Goal: Task Accomplishment & Management: Complete application form

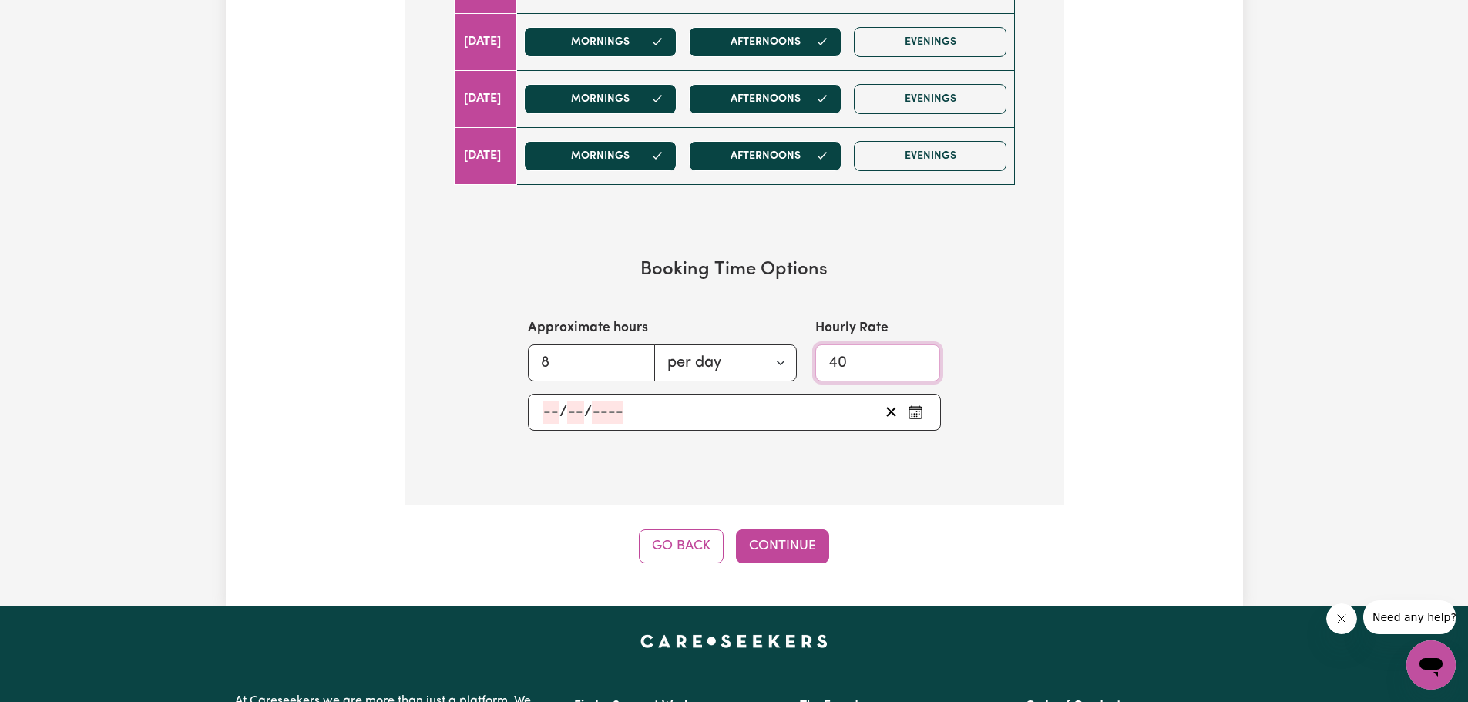
click at [866, 366] on input "40" at bounding box center [878, 363] width 126 height 37
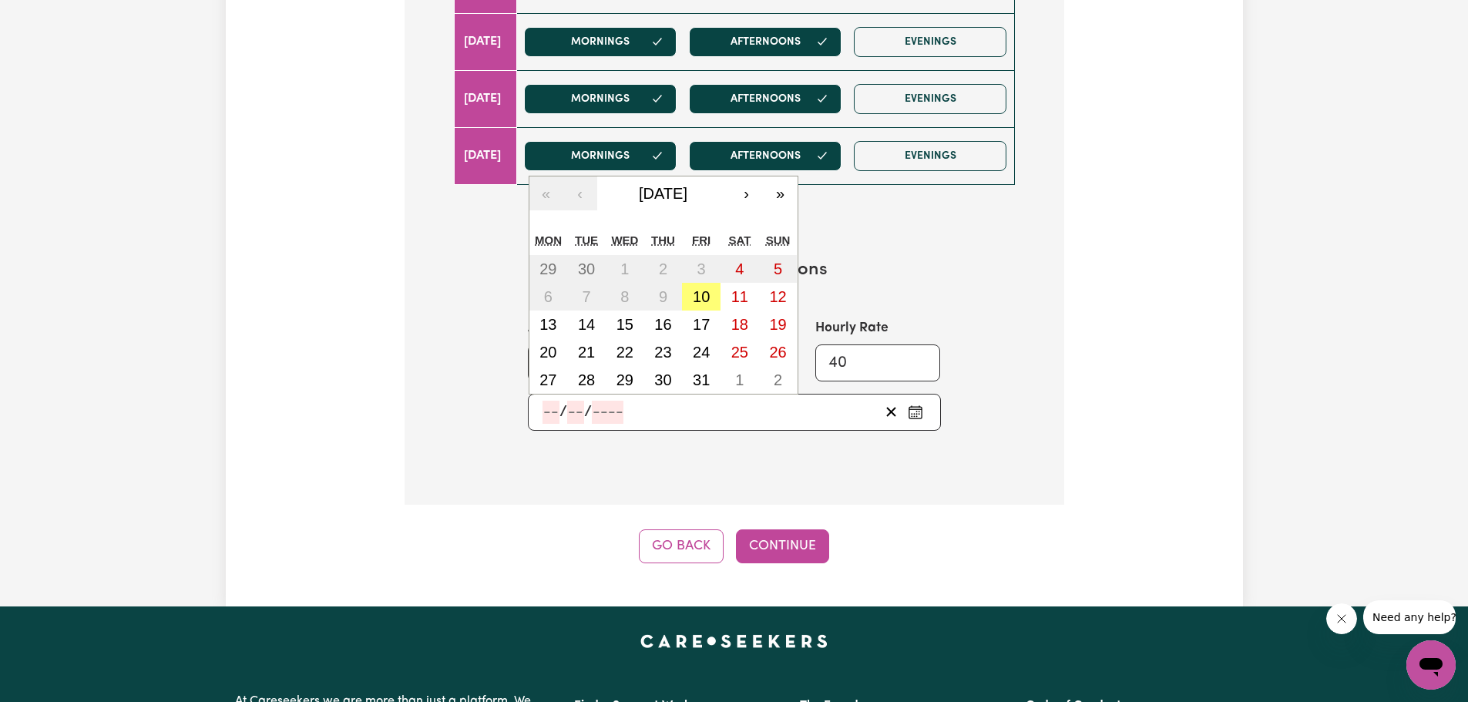
click at [550, 414] on input "number" at bounding box center [551, 412] width 17 height 23
click at [543, 356] on abbr "20" at bounding box center [548, 352] width 17 height 17
type input "2025-10-20"
type input "20"
type input "10"
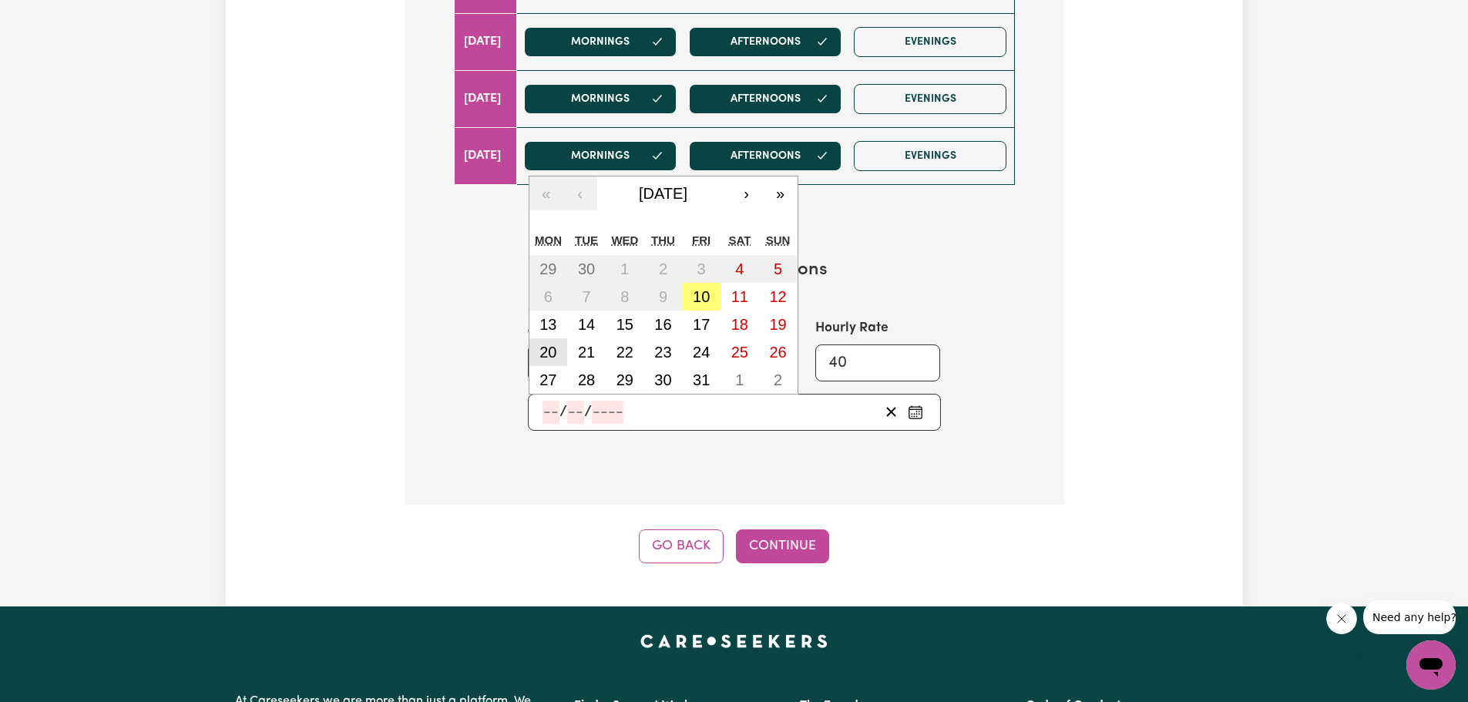
type input "2025"
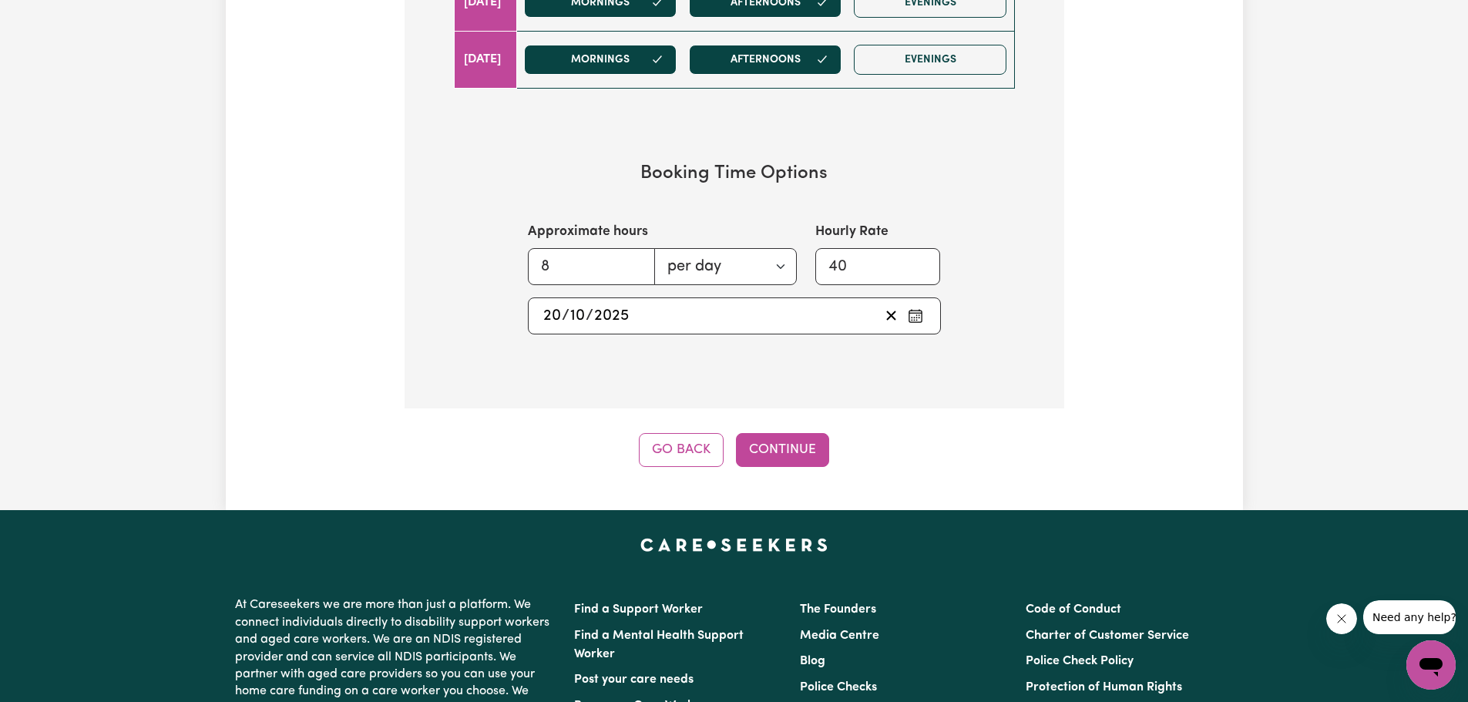
scroll to position [1137, 0]
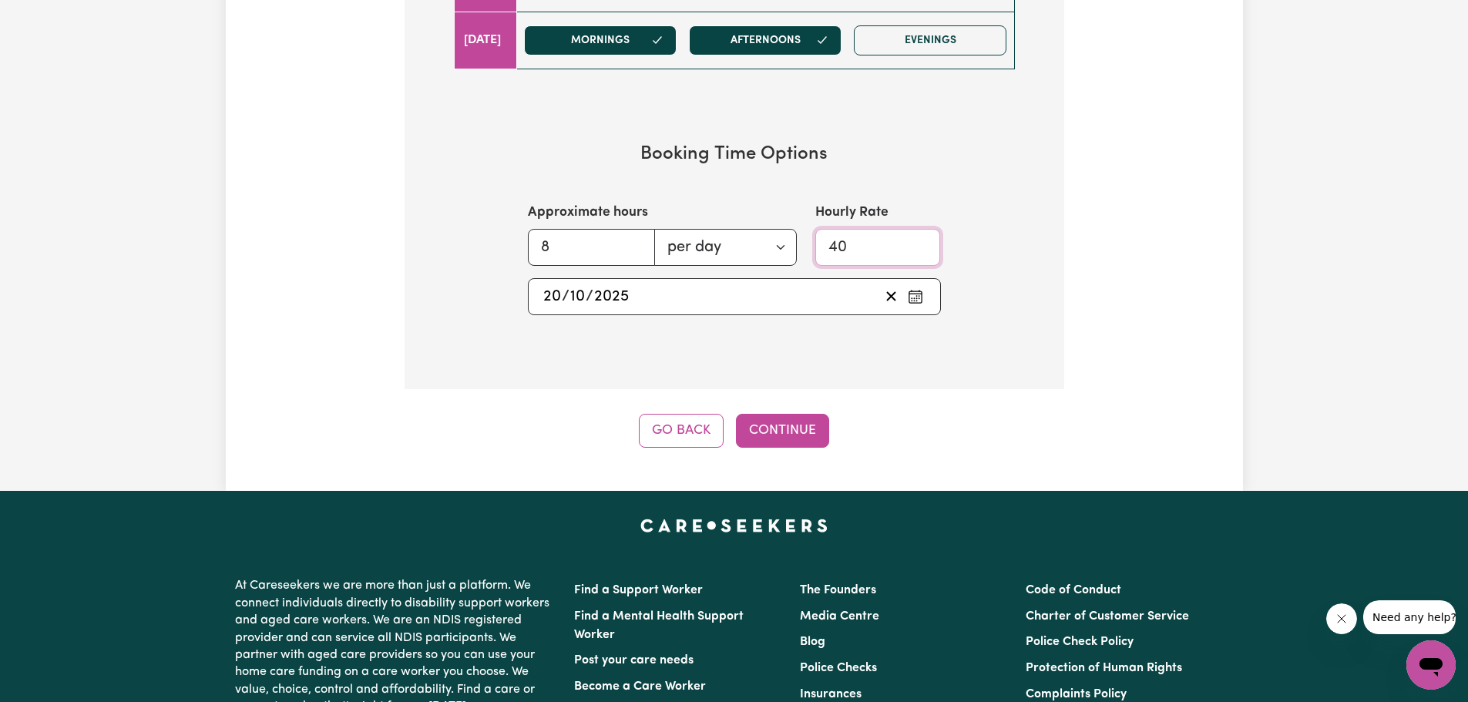
click at [862, 247] on input "40" at bounding box center [878, 247] width 126 height 37
click at [920, 251] on input "1" at bounding box center [878, 247] width 126 height 37
click at [920, 240] on input "2" at bounding box center [878, 247] width 126 height 37
click at [919, 240] on input "3" at bounding box center [878, 247] width 126 height 37
click at [919, 240] on input "4" at bounding box center [878, 247] width 126 height 37
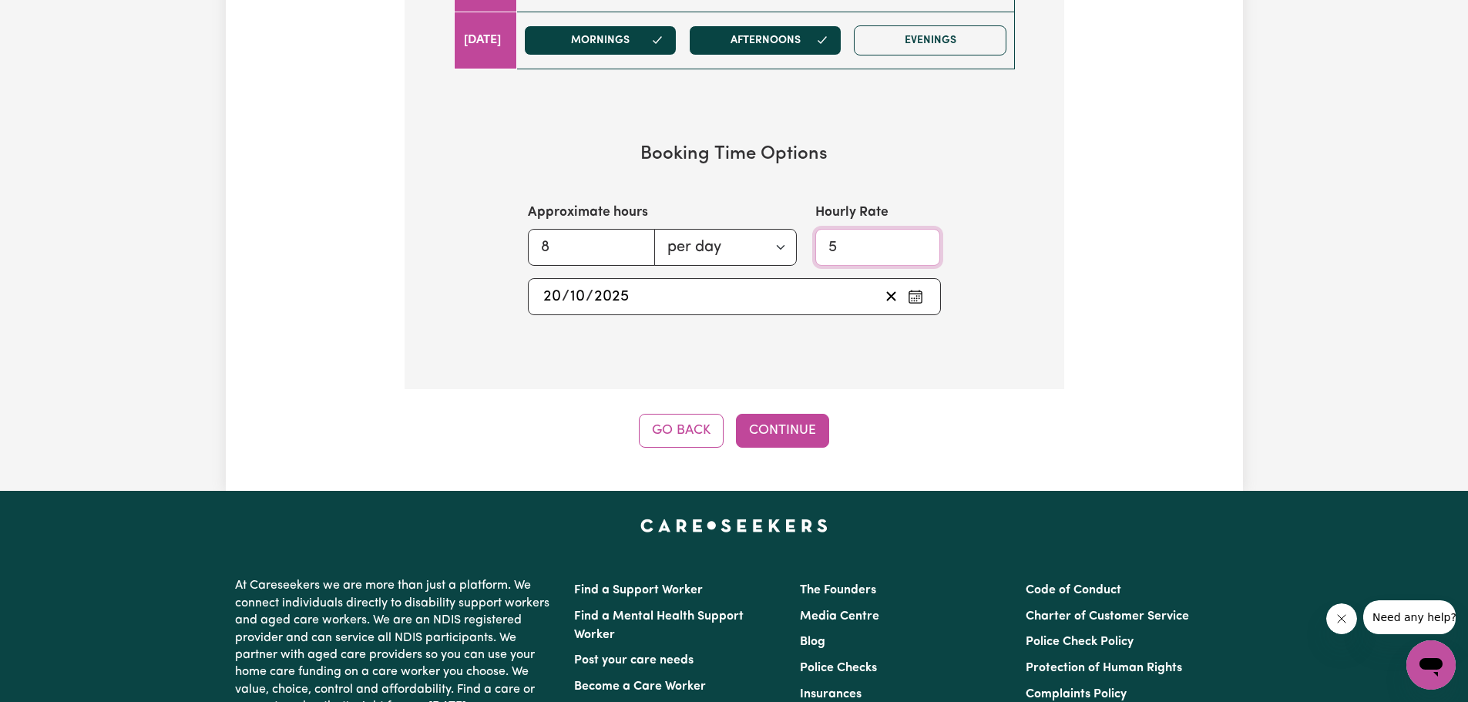
click at [919, 240] on input "5" at bounding box center [878, 247] width 126 height 37
click at [919, 240] on input "6" at bounding box center [878, 247] width 126 height 37
type input "7"
click at [919, 240] on input "7" at bounding box center [878, 247] width 126 height 37
type input "40"
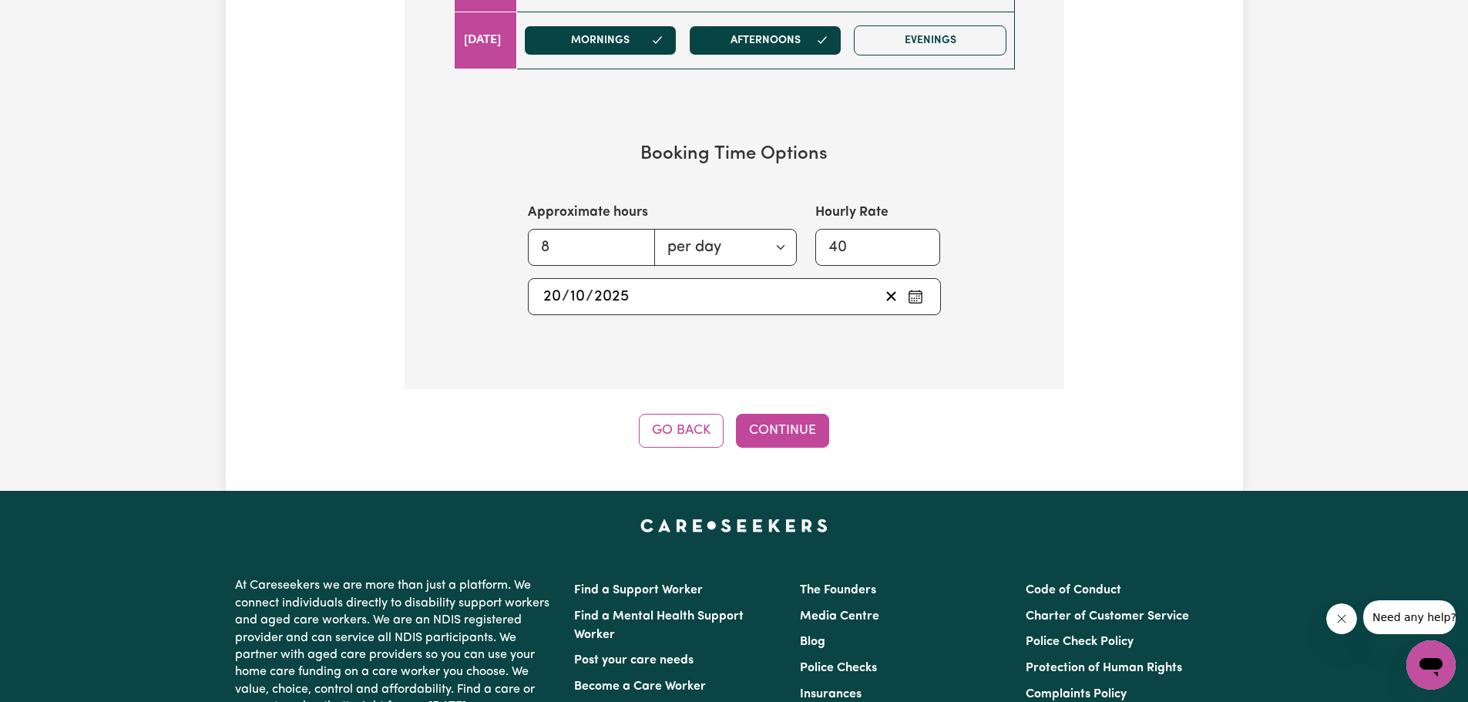
click at [923, 301] on button "Pick an approximate start date" at bounding box center [915, 296] width 25 height 23
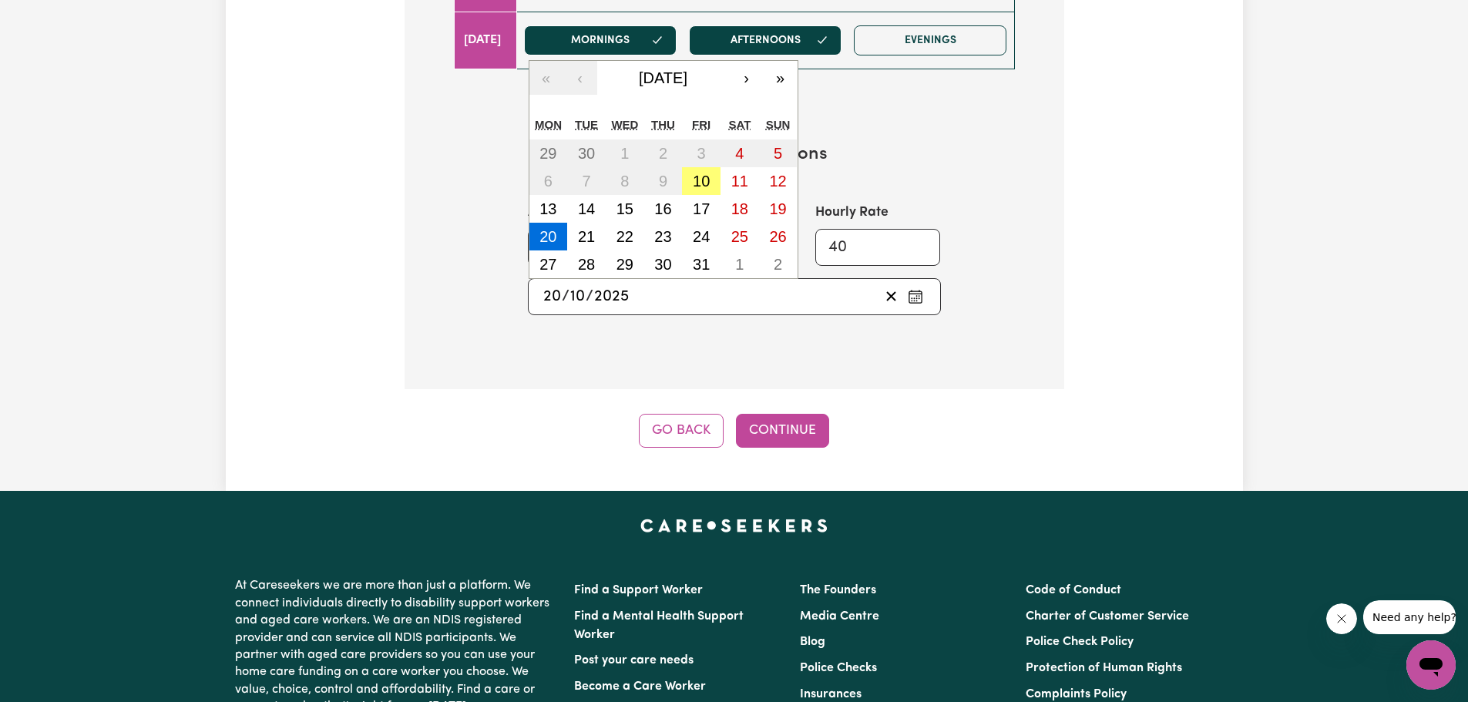
click at [683, 297] on div "2025-10-20 20 / 10 / 2025" at bounding box center [710, 296] width 338 height 23
click at [804, 425] on button "Continue" at bounding box center [782, 431] width 93 height 34
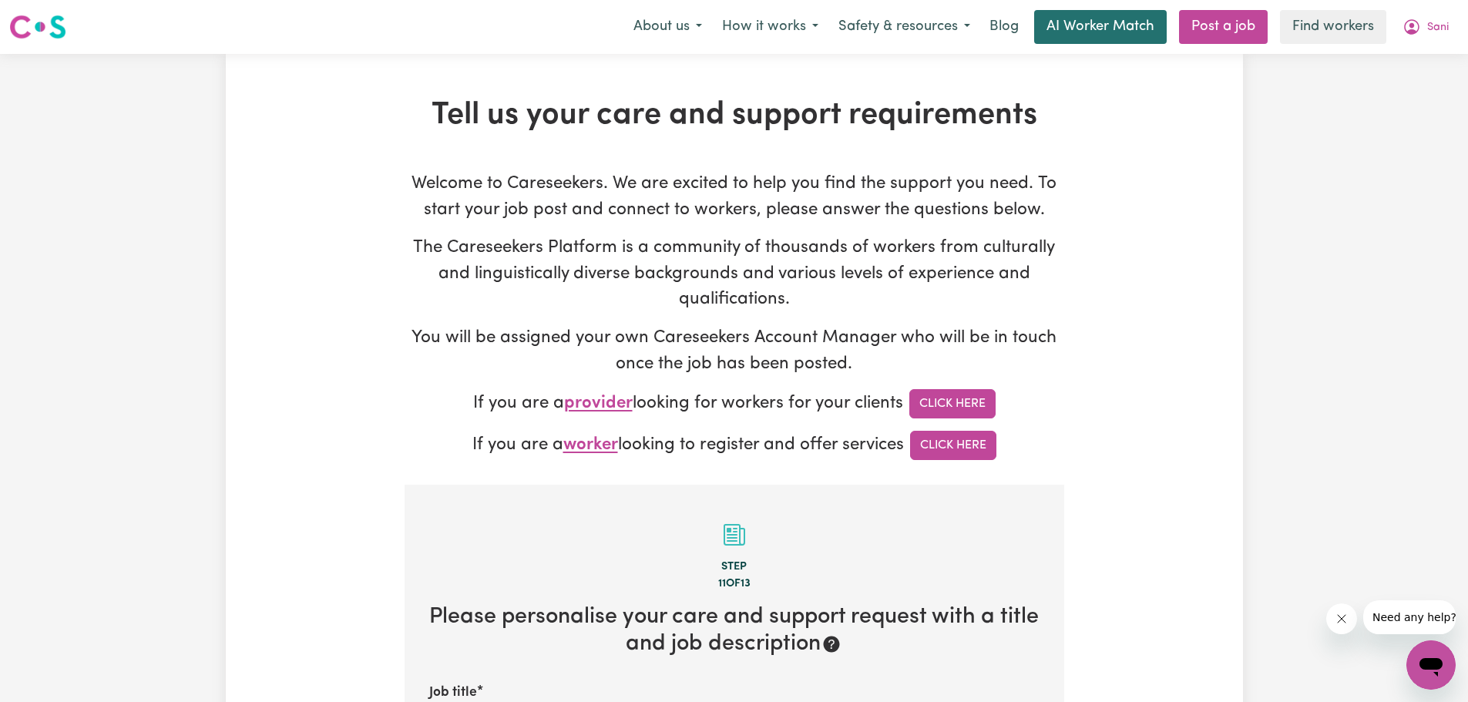
click at [1131, 30] on link "AI Worker Match" at bounding box center [1100, 27] width 133 height 34
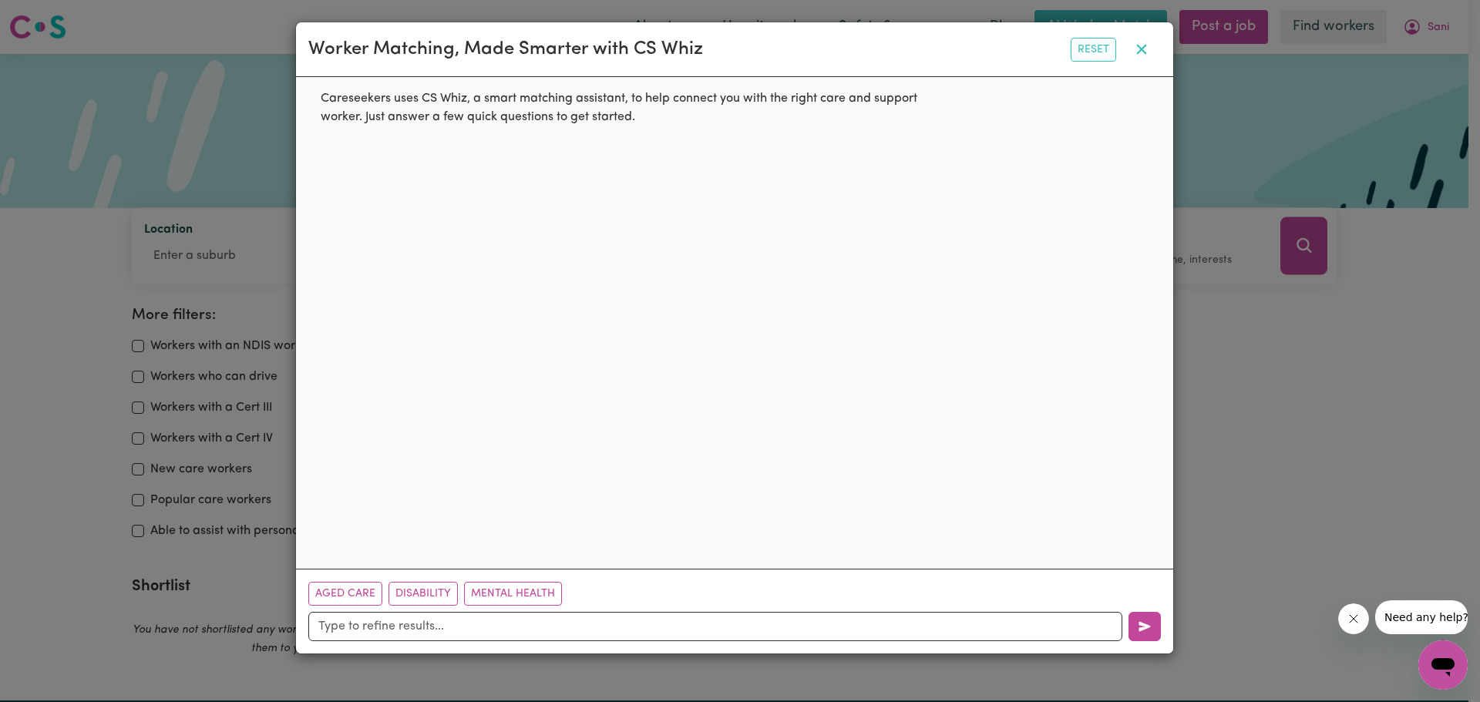
click at [1142, 49] on icon "button" at bounding box center [1141, 49] width 18 height 18
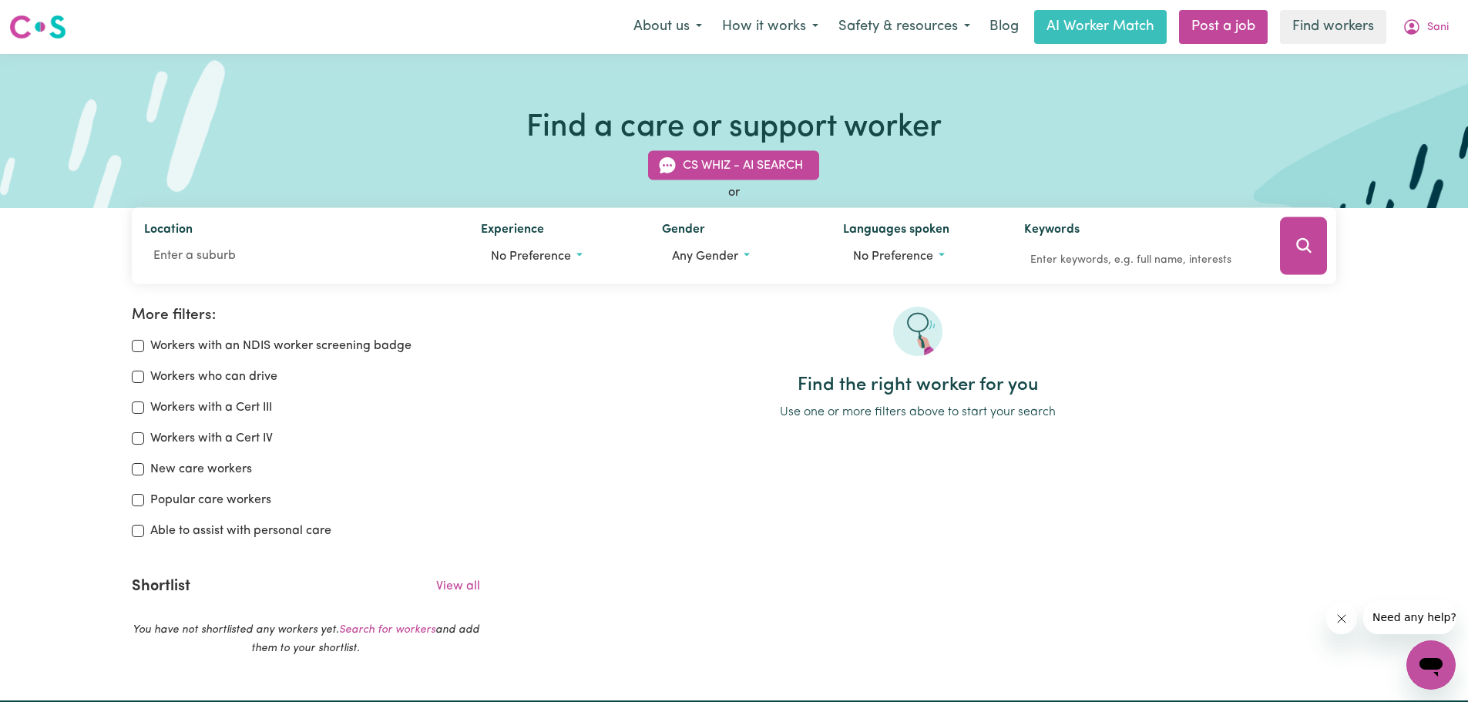
click at [73, 540] on div "More filters: Workers with an NDIS worker screening badge Workers who can drive…" at bounding box center [734, 491] width 1468 height 369
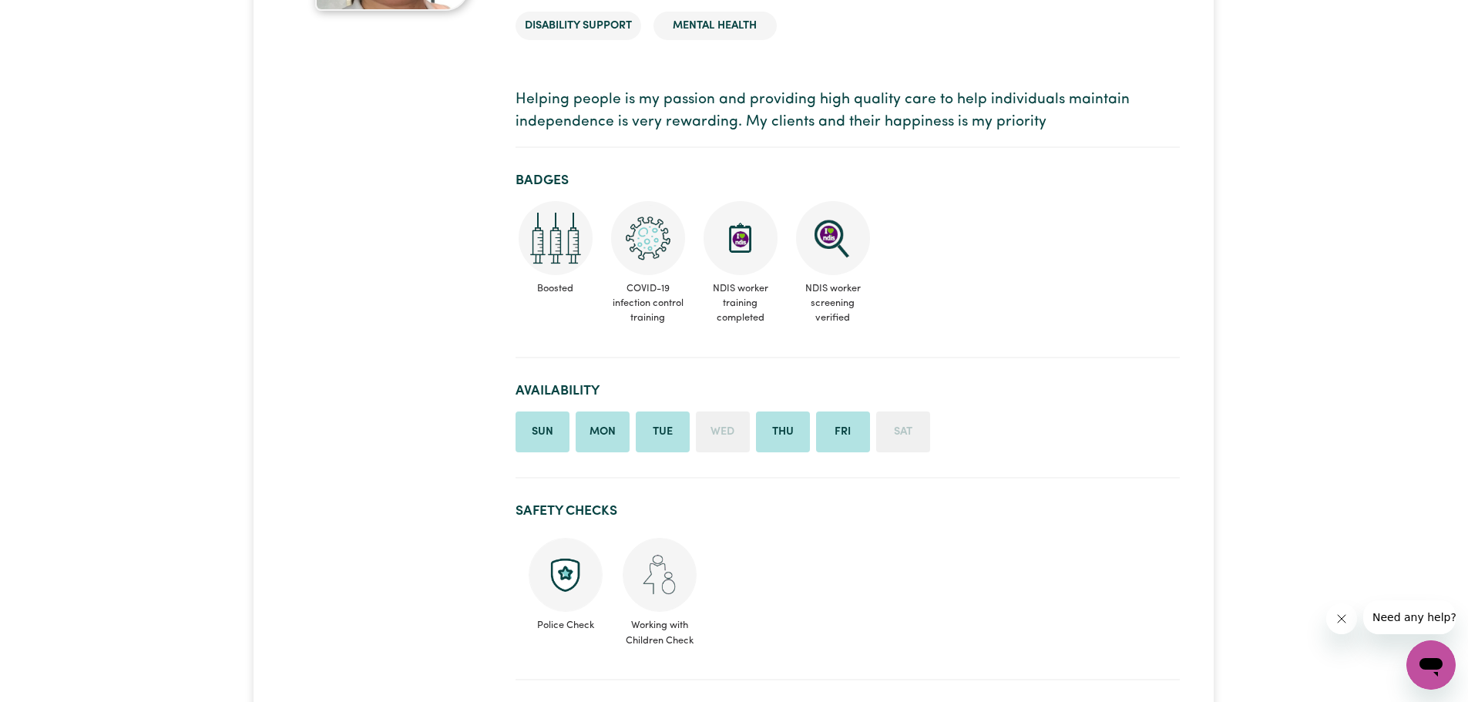
scroll to position [308, 0]
